Goal: Task Accomplishment & Management: Manage account settings

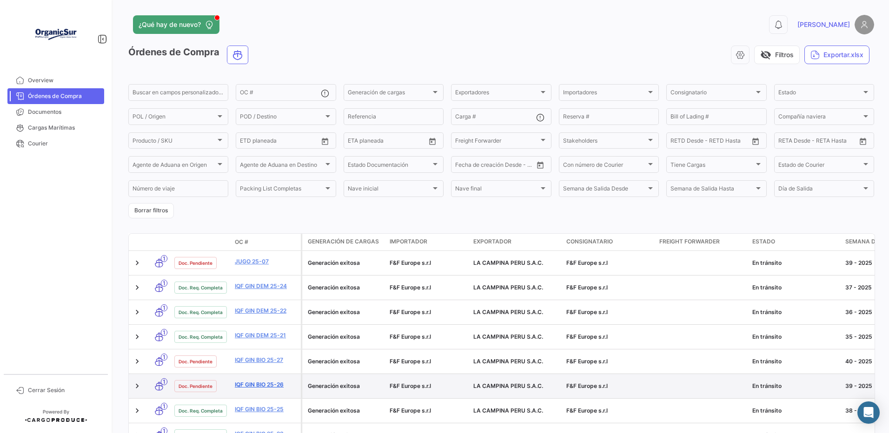
click at [274, 388] on link "IQF GIN BIO 25-26" at bounding box center [266, 385] width 62 height 8
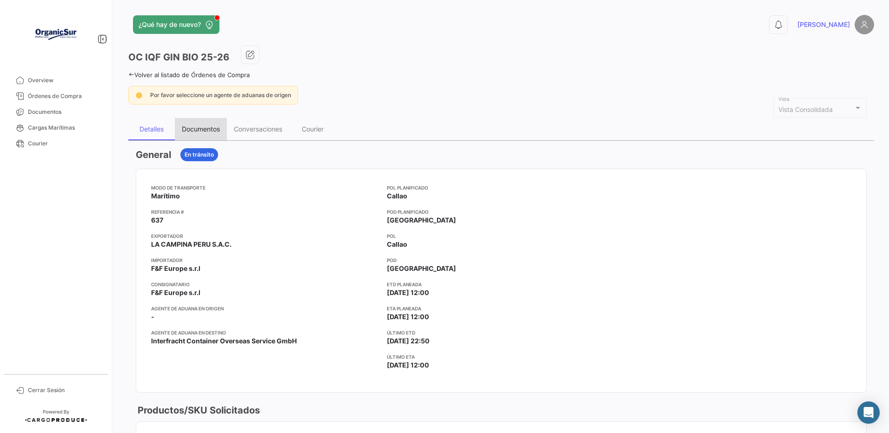
click at [207, 138] on div "Documentos" at bounding box center [201, 129] width 52 height 22
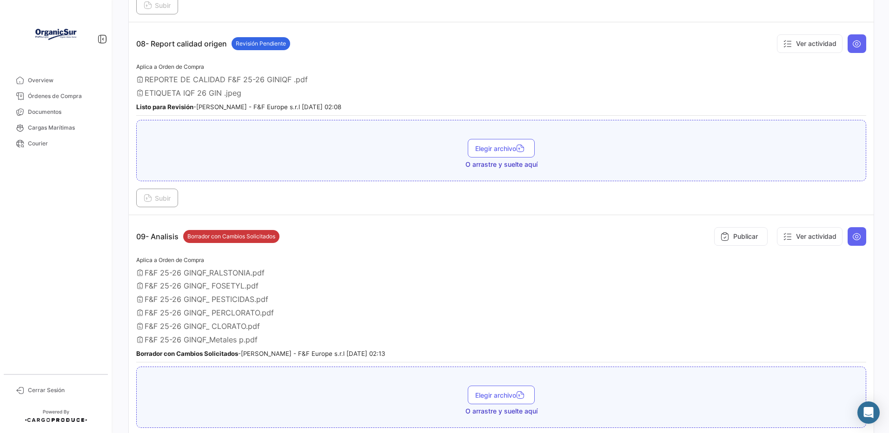
scroll to position [1520, 0]
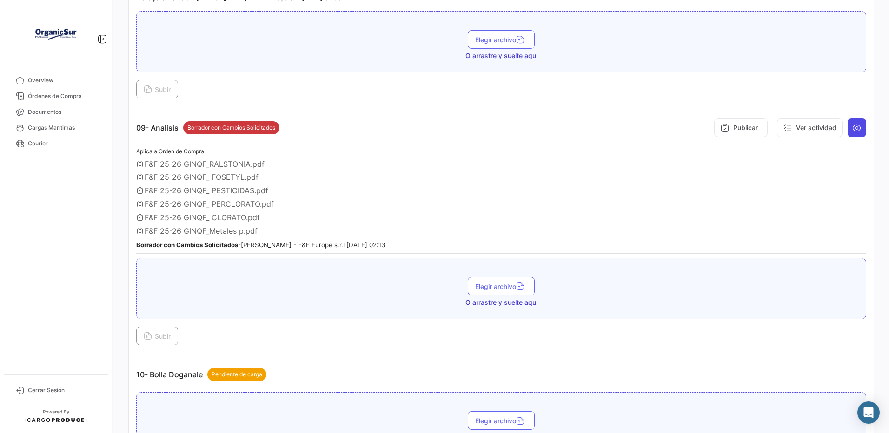
click at [855, 133] on icon at bounding box center [857, 127] width 9 height 9
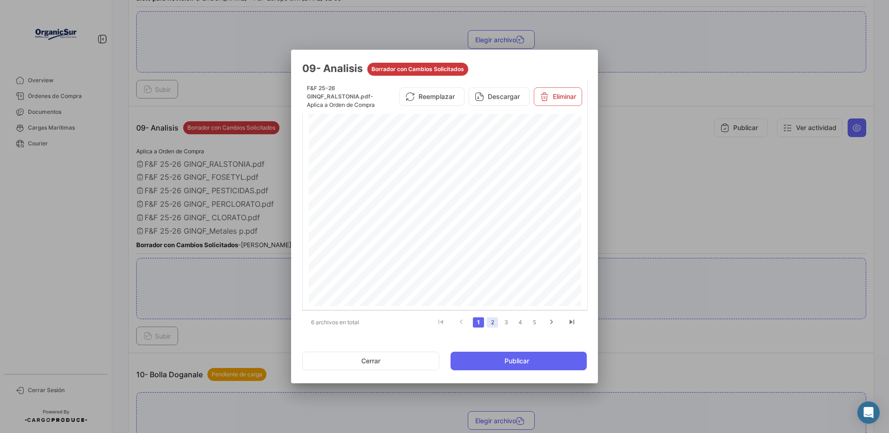
click at [491, 322] on link "2" at bounding box center [492, 323] width 11 height 10
click at [542, 95] on icon at bounding box center [544, 96] width 9 height 9
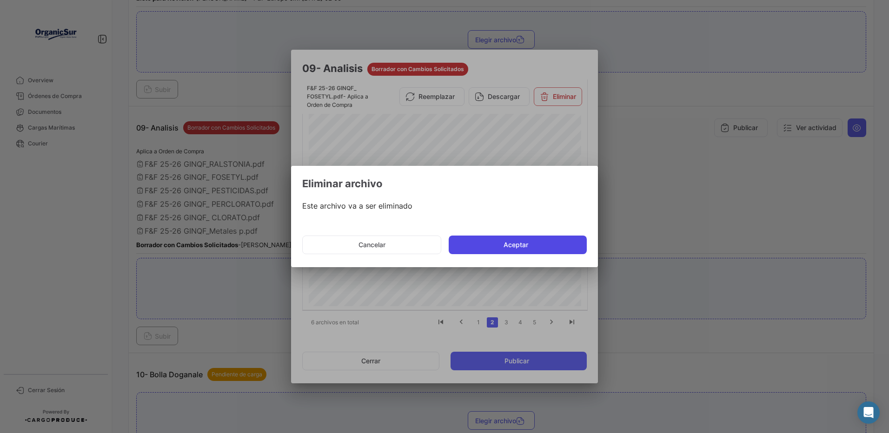
click at [501, 249] on button "Aceptar" at bounding box center [518, 245] width 138 height 19
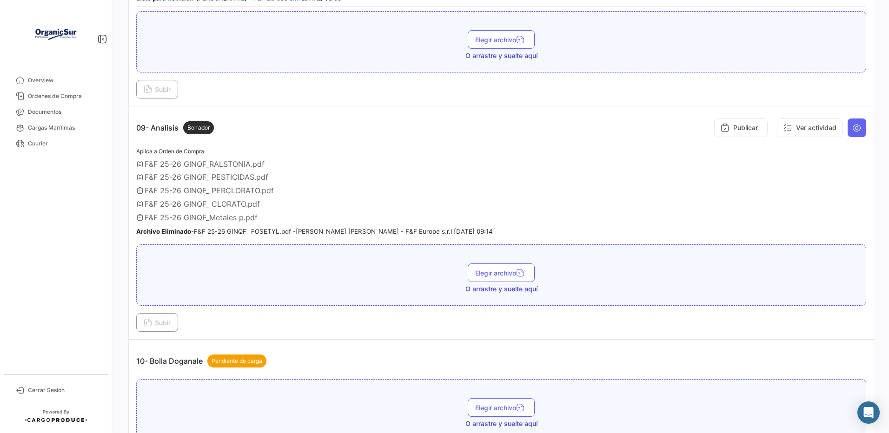
click at [848, 137] on button at bounding box center [857, 128] width 19 height 19
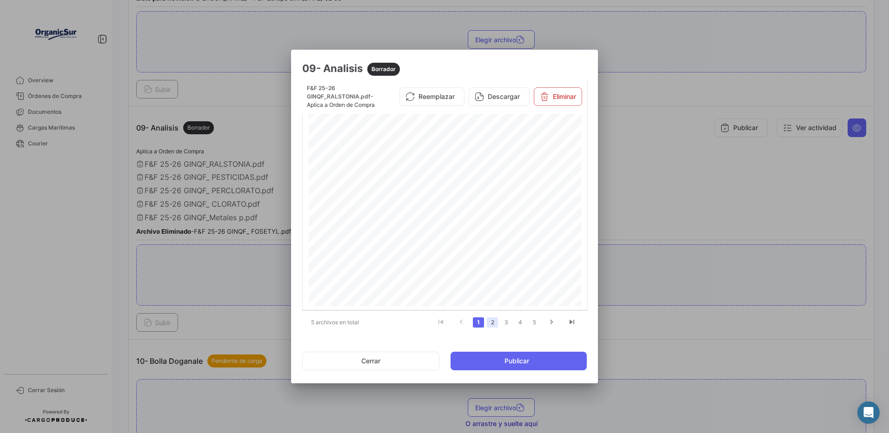
click at [490, 321] on link "2" at bounding box center [492, 323] width 11 height 10
click at [553, 101] on button "Eliminar" at bounding box center [558, 96] width 48 height 19
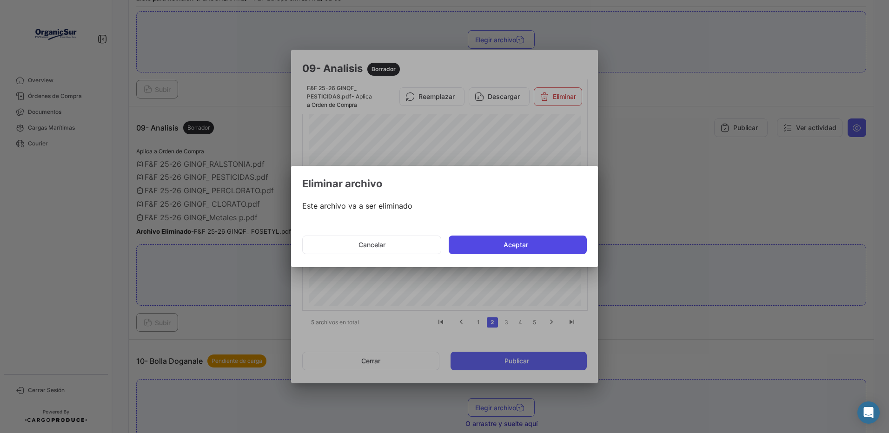
click at [495, 241] on app-confirm-action-popup "Eliminar archivo Este archivo va a ser eliminado Cancelar Aceptar" at bounding box center [444, 219] width 285 height 84
drag, startPoint x: 495, startPoint y: 241, endPoint x: 491, endPoint y: 251, distance: 10.2
click at [491, 251] on button "Aceptar" at bounding box center [518, 245] width 138 height 19
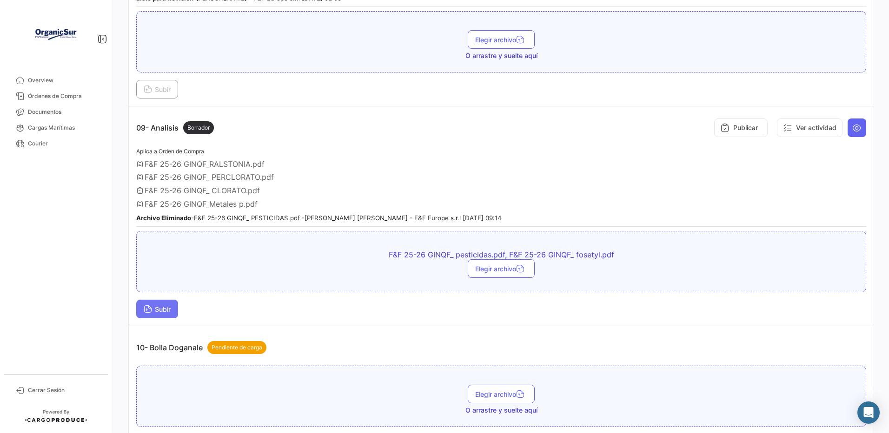
click at [166, 313] on span "Subir" at bounding box center [157, 310] width 27 height 8
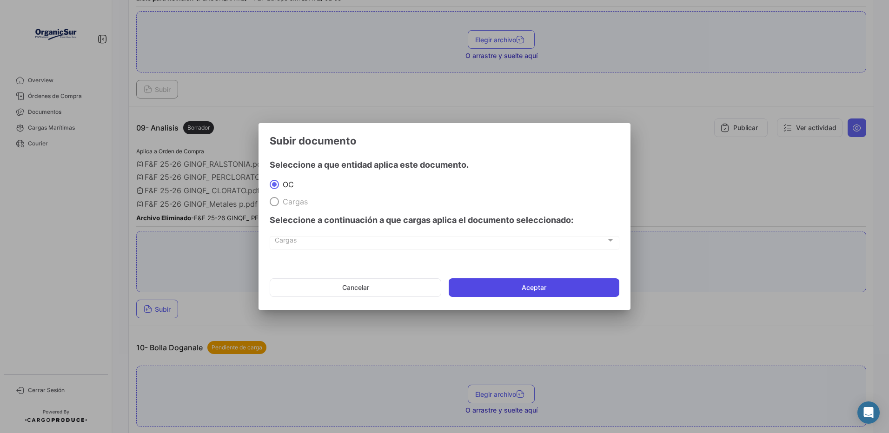
click at [489, 292] on button "Aceptar" at bounding box center [534, 288] width 171 height 19
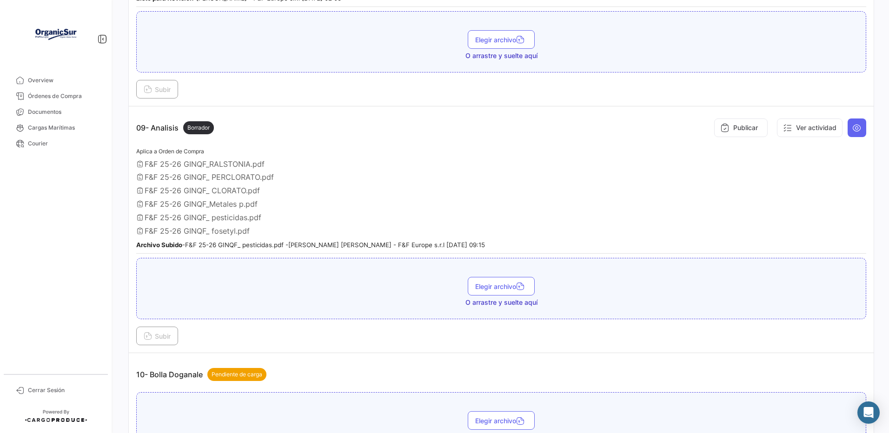
scroll to position [1535, 0]
